Goal: Task Accomplishment & Management: Manage account settings

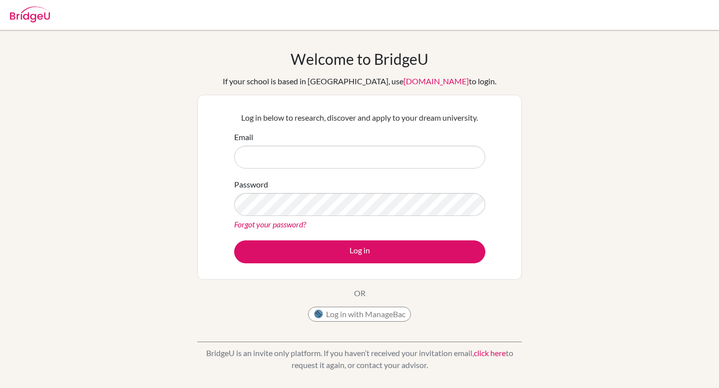
click at [388, 135] on div "Email" at bounding box center [359, 149] width 251 height 37
click at [376, 317] on button "Log in with ManageBac" at bounding box center [359, 314] width 103 height 15
paste input "[EMAIL_ADDRESS][DOMAIN_NAME]"
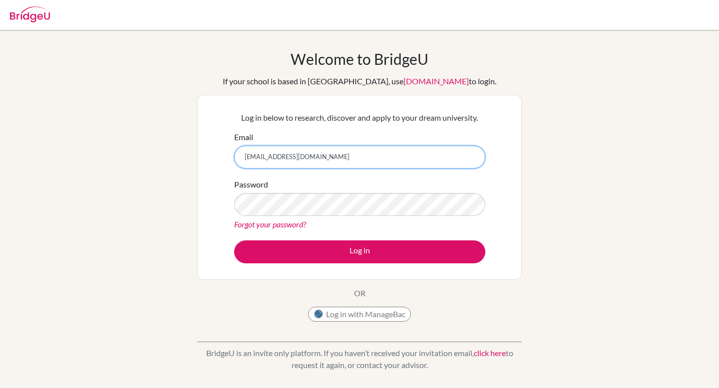
type input "[EMAIL_ADDRESS][DOMAIN_NAME]"
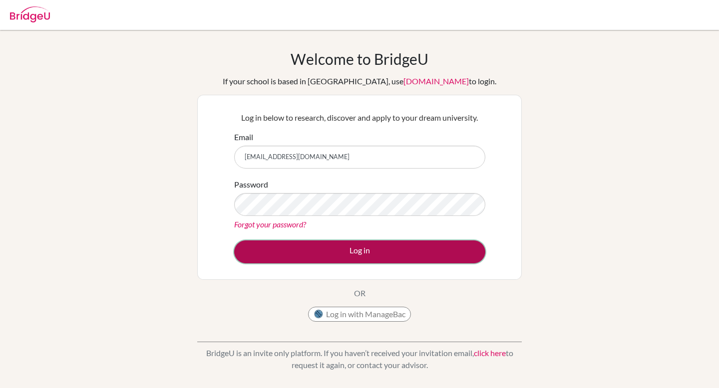
click at [270, 256] on button "Log in" at bounding box center [359, 252] width 251 height 23
